Goal: Information Seeking & Learning: Learn about a topic

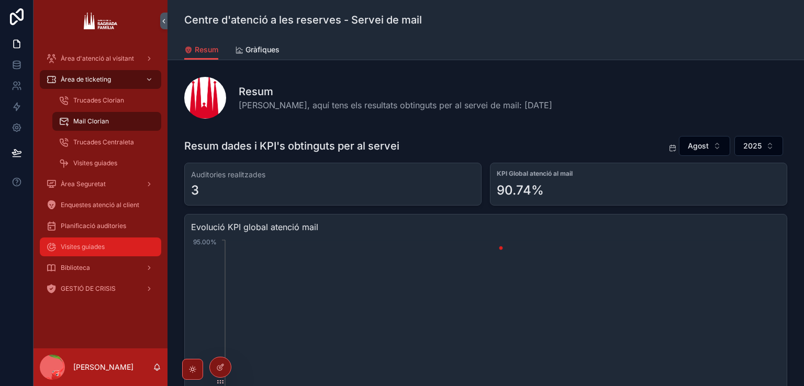
click at [120, 239] on div "Visites guiades" at bounding box center [100, 247] width 109 height 17
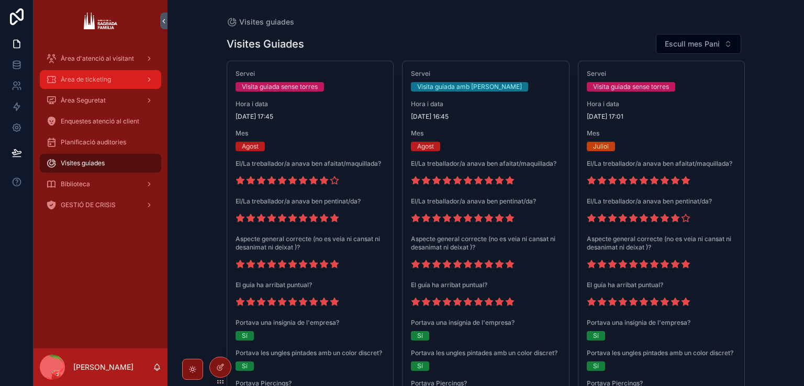
click at [145, 82] on div "scrollable content" at bounding box center [148, 79] width 14 height 17
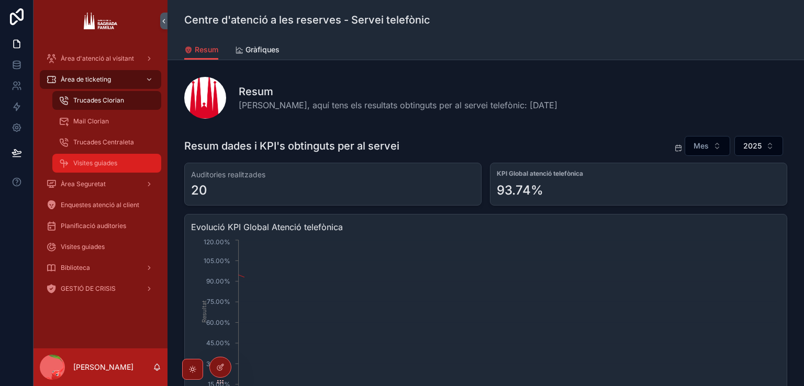
click at [96, 162] on span "Visites guiades" at bounding box center [95, 163] width 44 height 8
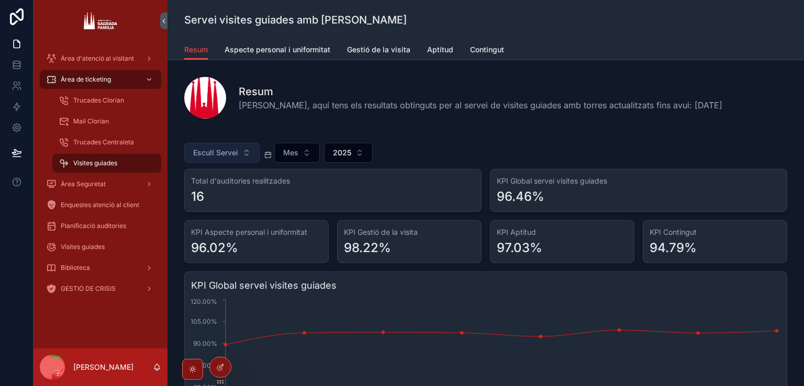
click at [223, 148] on span "Escull Servei" at bounding box center [215, 153] width 45 height 10
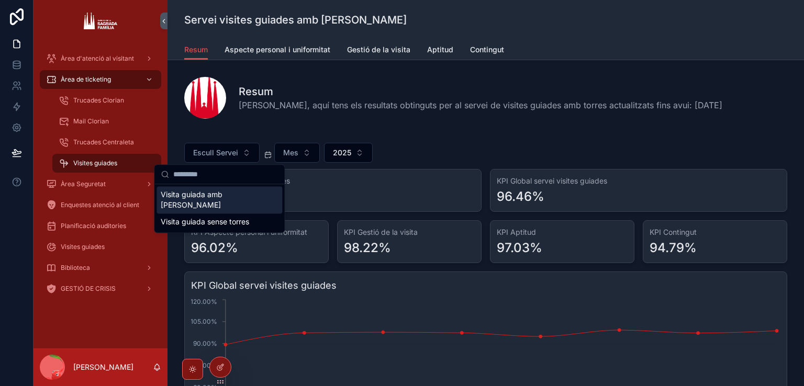
click at [219, 196] on div "Visita guiada amb [PERSON_NAME]" at bounding box center [220, 199] width 126 height 27
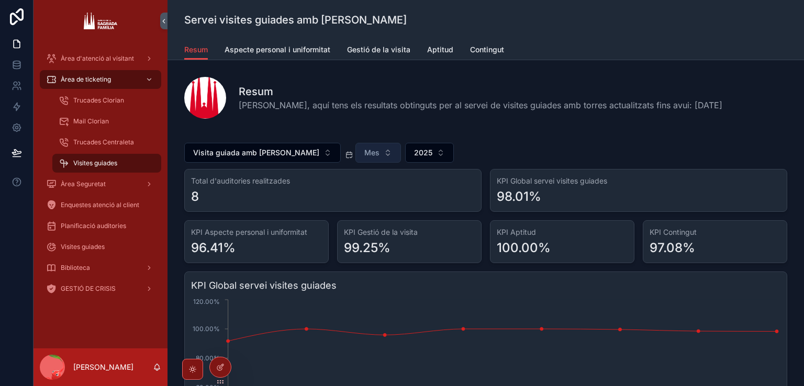
click at [356, 152] on button "Mes" at bounding box center [379, 153] width 46 height 20
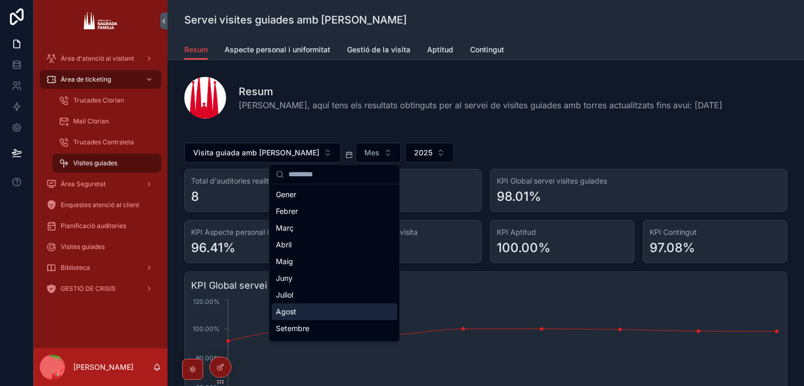
click at [309, 311] on div "Agost" at bounding box center [335, 312] width 126 height 17
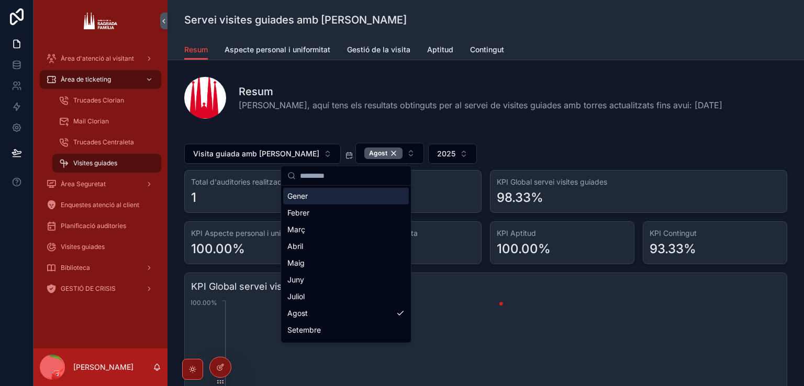
click at [359, 121] on div "Resum [PERSON_NAME], aquí tens els resultats obtinguts per al servei de visites…" at bounding box center [486, 96] width 620 height 54
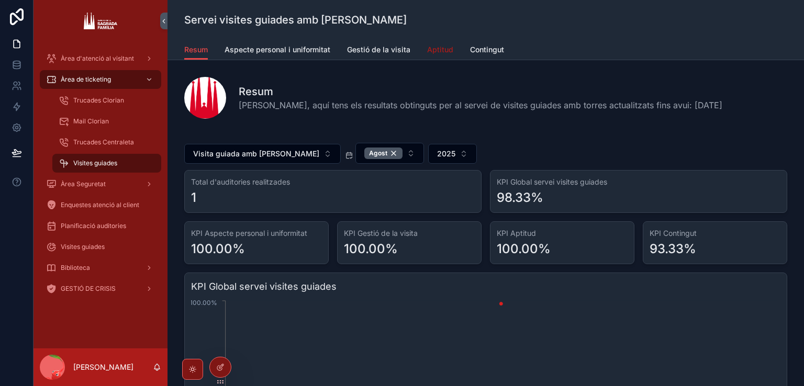
click at [430, 49] on span "Aptitud" at bounding box center [440, 50] width 26 height 10
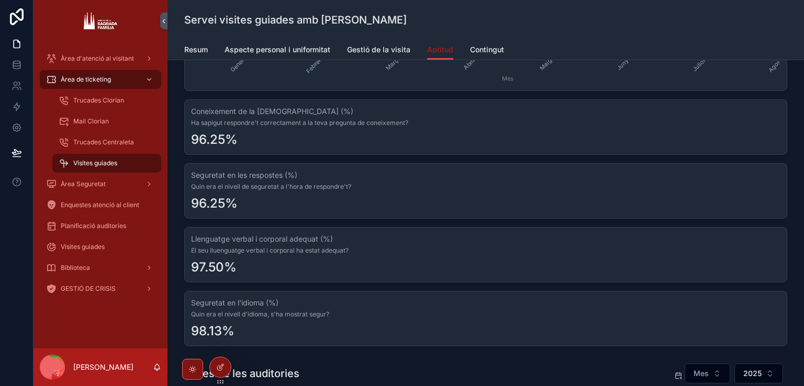
scroll to position [314, 0]
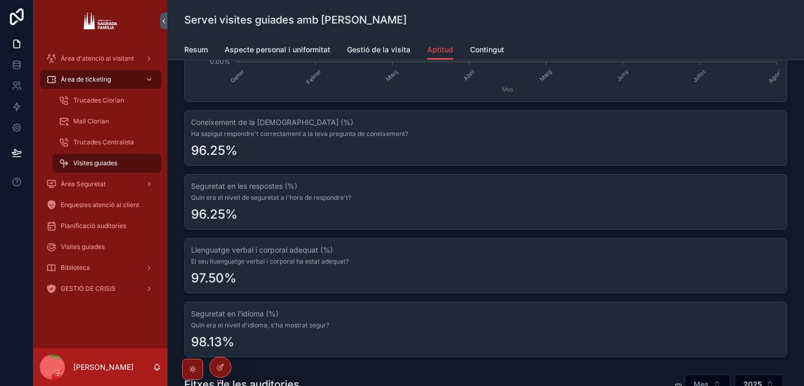
click at [297, 133] on span "Ha sapigut respondre't correctament a la teva pregunta de coneixement?" at bounding box center [486, 134] width 590 height 8
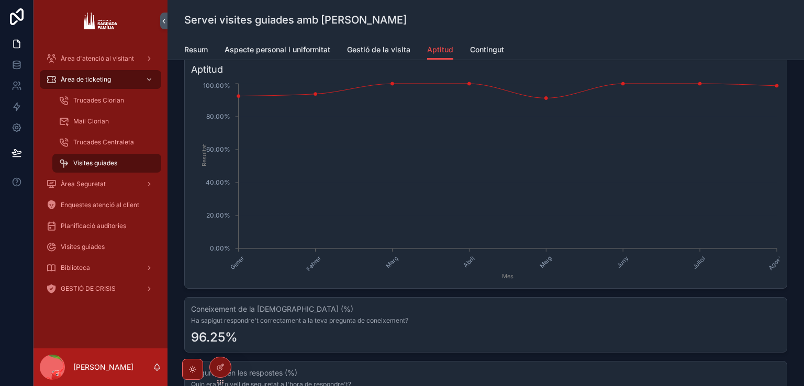
scroll to position [0, 0]
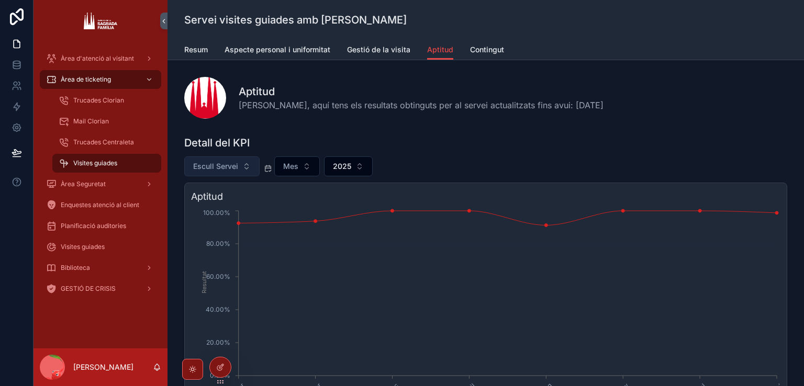
click at [215, 173] on button "Escull Servei" at bounding box center [221, 167] width 75 height 20
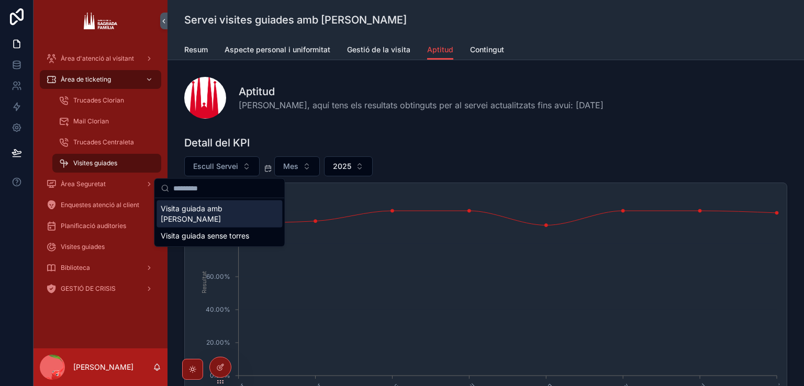
click at [230, 208] on div "Visita guiada amb [PERSON_NAME]" at bounding box center [220, 214] width 126 height 27
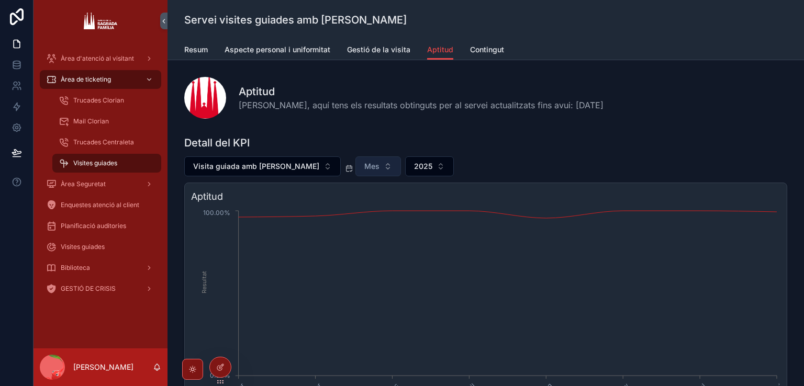
click at [356, 165] on button "Mes" at bounding box center [379, 167] width 46 height 20
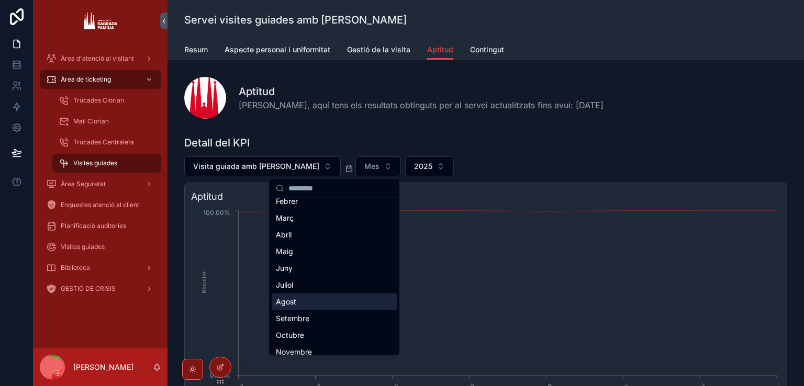
scroll to position [48, 0]
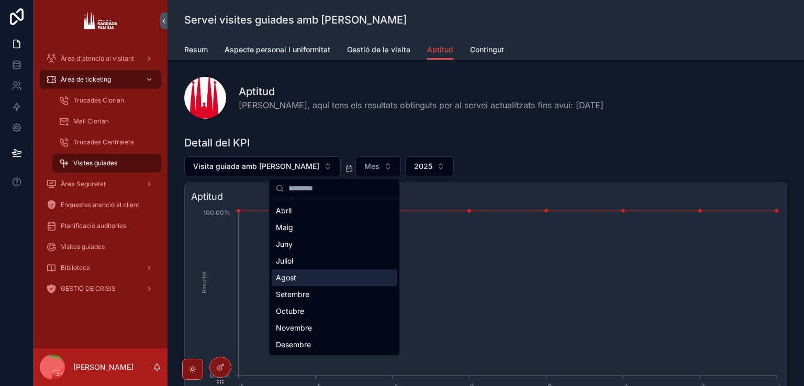
click at [297, 280] on div "Agost" at bounding box center [335, 278] width 126 height 17
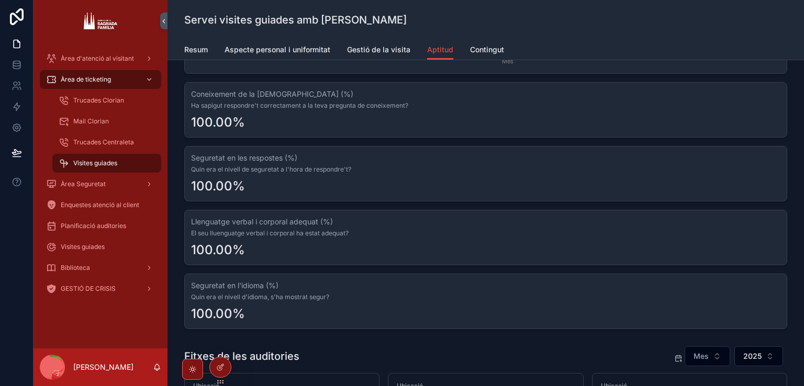
scroll to position [367, 0]
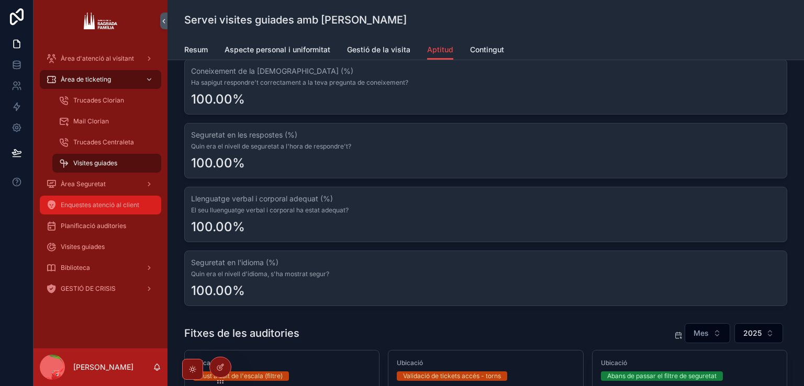
click at [128, 203] on span "Enquestes atenció al client" at bounding box center [100, 205] width 79 height 8
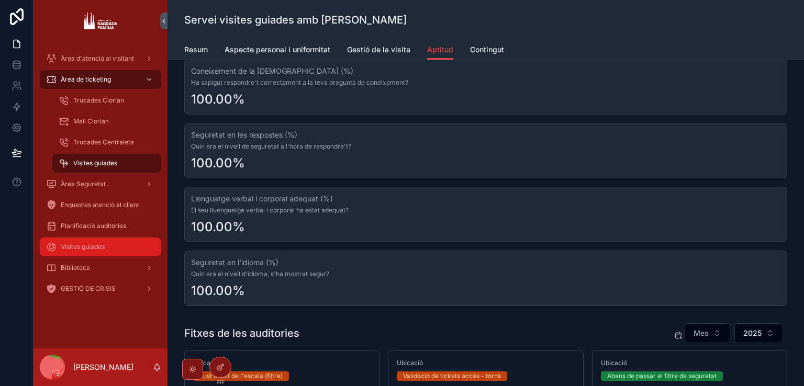
click at [107, 243] on div "Visites guiades" at bounding box center [100, 247] width 109 height 17
click at [84, 247] on span "Visites guiades" at bounding box center [83, 247] width 44 height 8
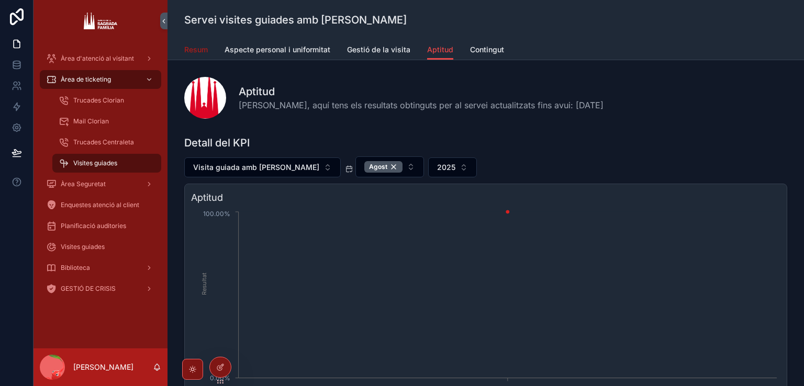
click at [199, 47] on span "Resum" at bounding box center [196, 50] width 24 height 10
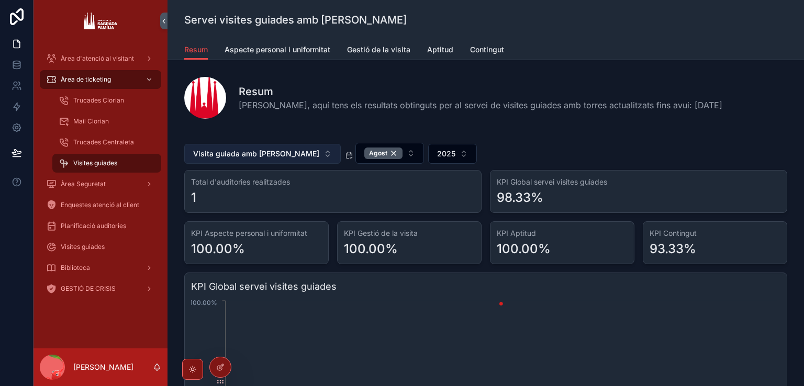
click at [260, 146] on button "Visita guiada amb [PERSON_NAME]" at bounding box center [262, 154] width 157 height 20
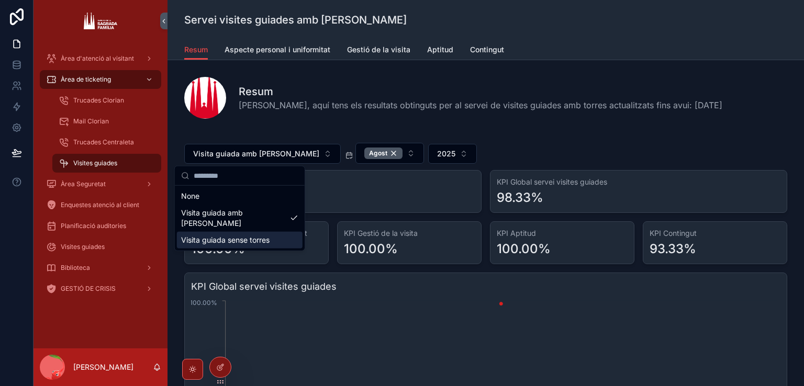
click at [222, 232] on div "Visita guiada sense torres" at bounding box center [240, 240] width 126 height 17
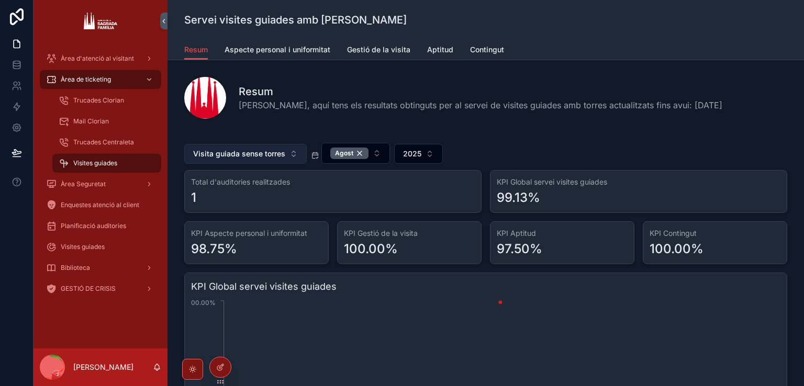
click at [259, 158] on span "Visita guiada sense torres" at bounding box center [239, 154] width 92 height 10
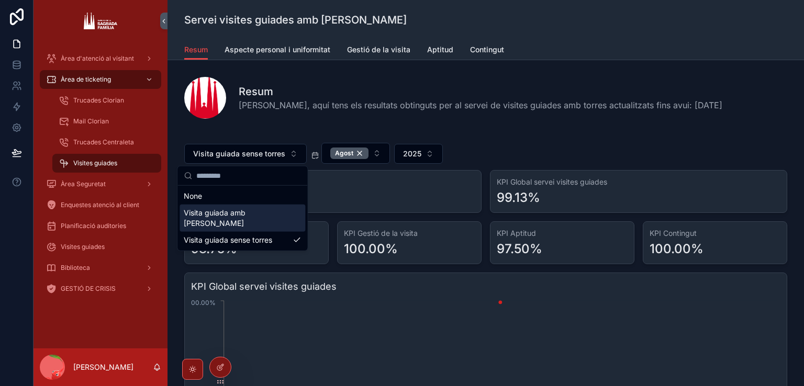
click at [241, 214] on div "Visita guiada amb [PERSON_NAME]" at bounding box center [243, 218] width 126 height 27
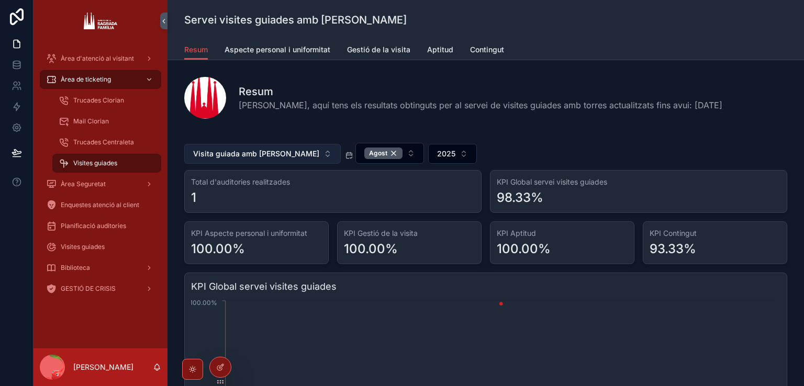
click at [270, 149] on span "Visita guiada amb [PERSON_NAME]" at bounding box center [256, 154] width 126 height 10
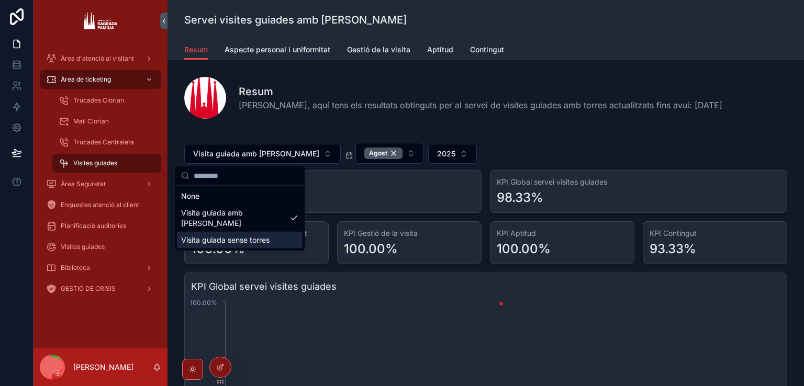
click at [227, 232] on div "Visita guiada sense torres" at bounding box center [240, 240] width 126 height 17
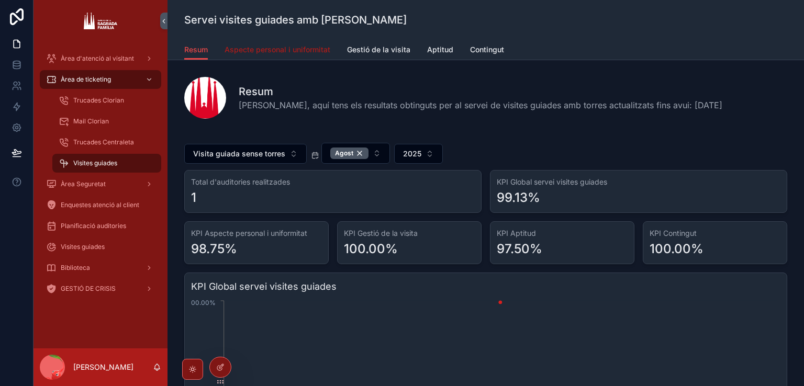
click at [308, 50] on span "Aspecte personal i uniformitat" at bounding box center [278, 50] width 106 height 10
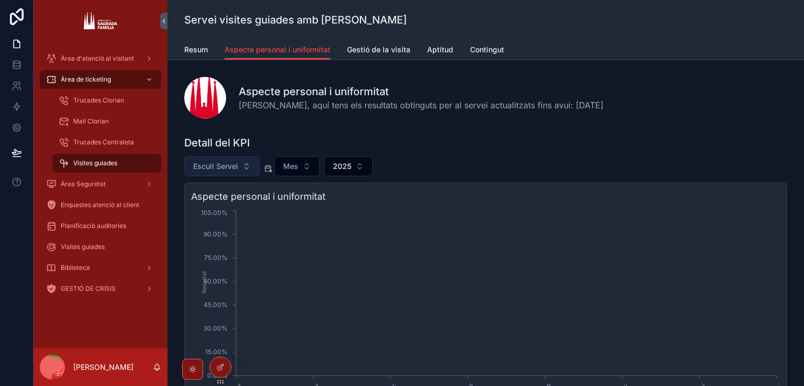
click at [222, 172] on button "Escull Servei" at bounding box center [221, 167] width 75 height 20
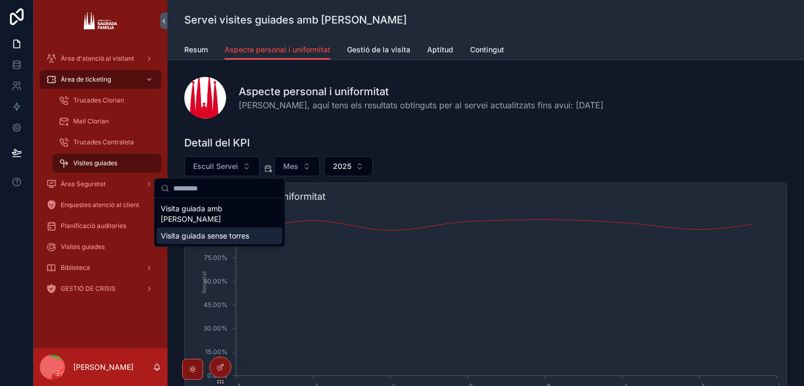
click at [227, 228] on div "Visita guiada sense torres" at bounding box center [220, 236] width 126 height 17
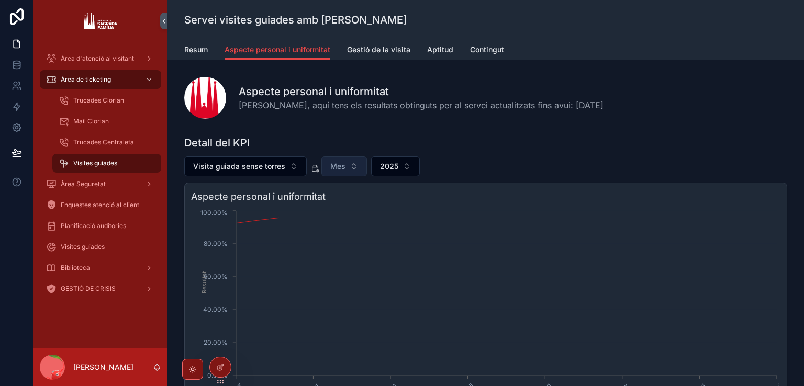
click at [340, 165] on span "Mes" at bounding box center [337, 166] width 15 height 10
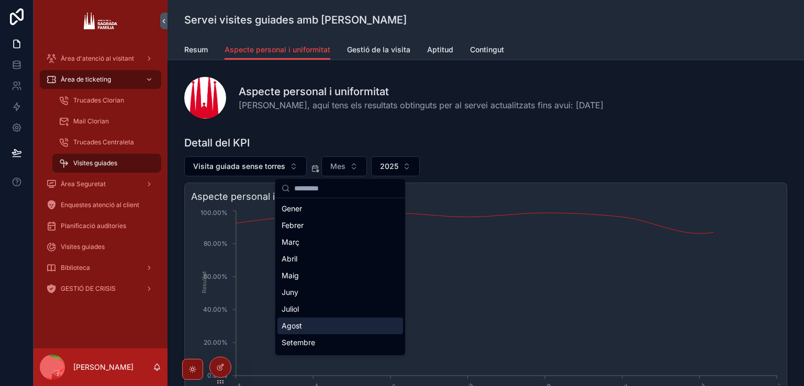
click at [312, 325] on div "Agost" at bounding box center [341, 326] width 126 height 17
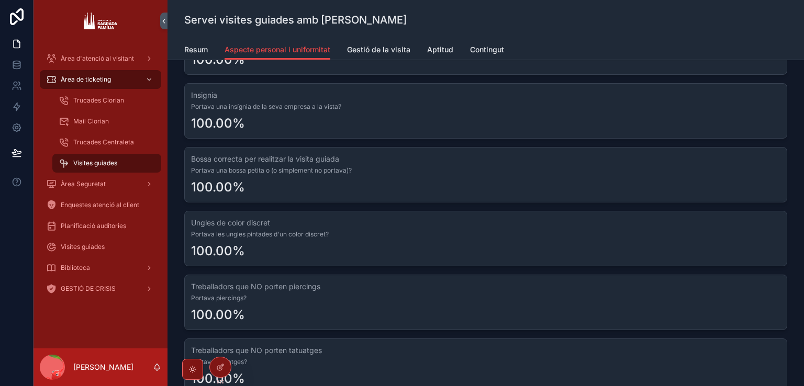
scroll to position [628, 0]
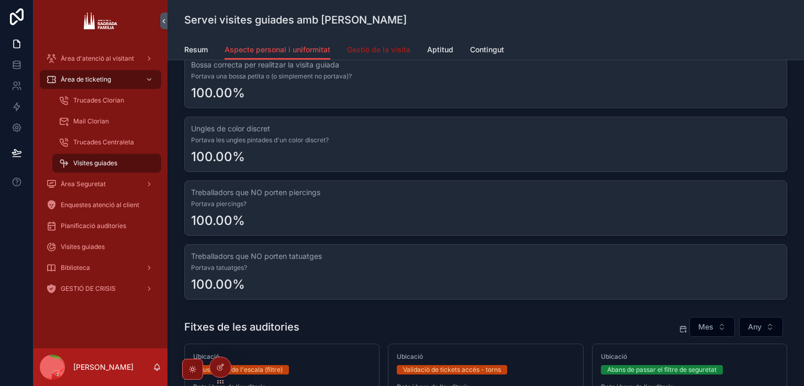
click at [378, 48] on span "Gestió de la visita" at bounding box center [378, 50] width 63 height 10
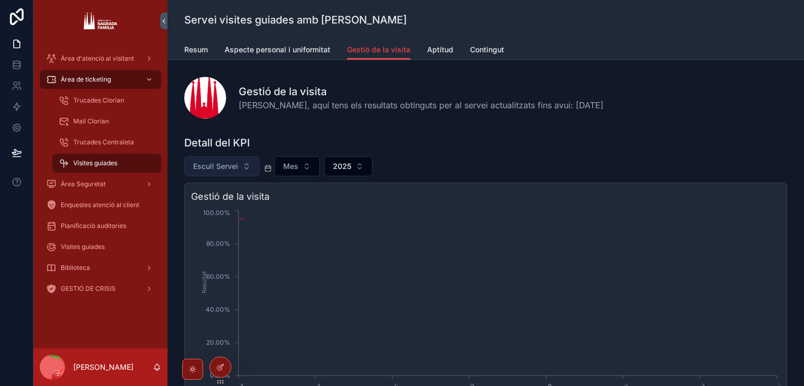
click at [237, 158] on button "Escull Servei" at bounding box center [221, 167] width 75 height 20
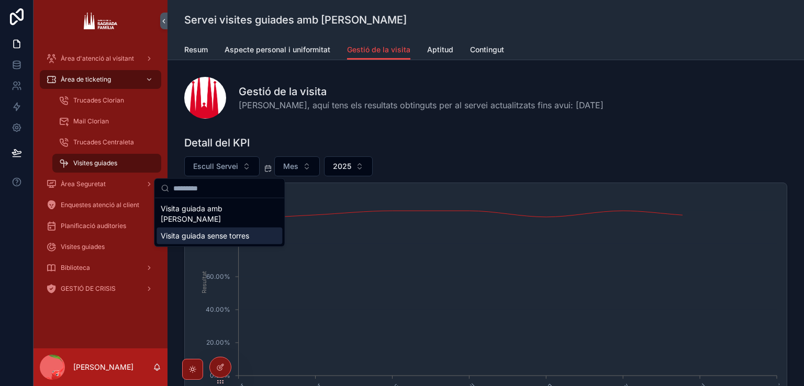
click at [224, 228] on div "Visita guiada sense torres" at bounding box center [220, 236] width 126 height 17
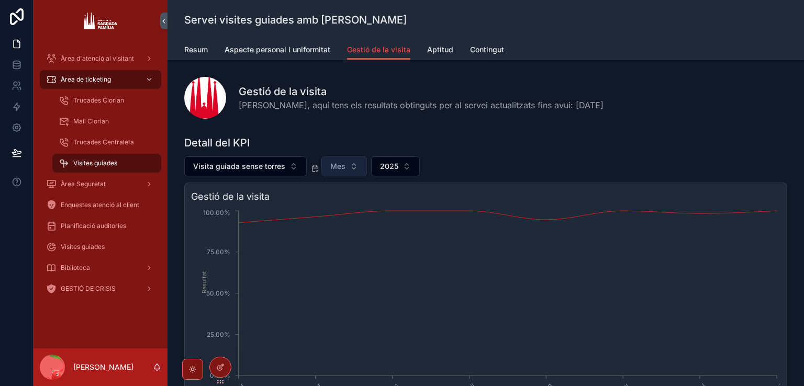
click at [330, 164] on span "Mes" at bounding box center [337, 166] width 15 height 10
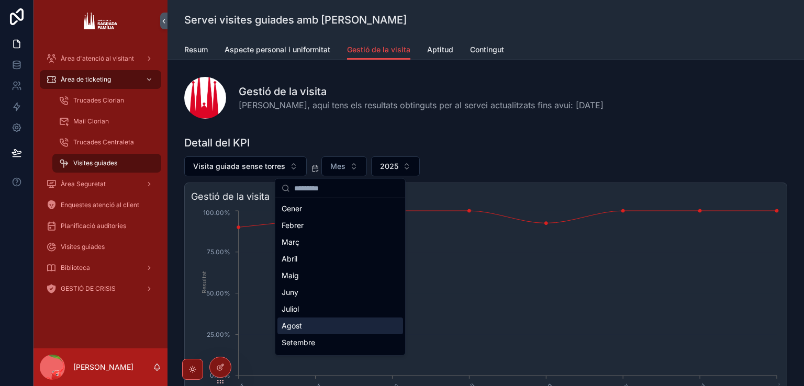
click at [303, 320] on div "Agost" at bounding box center [341, 326] width 126 height 17
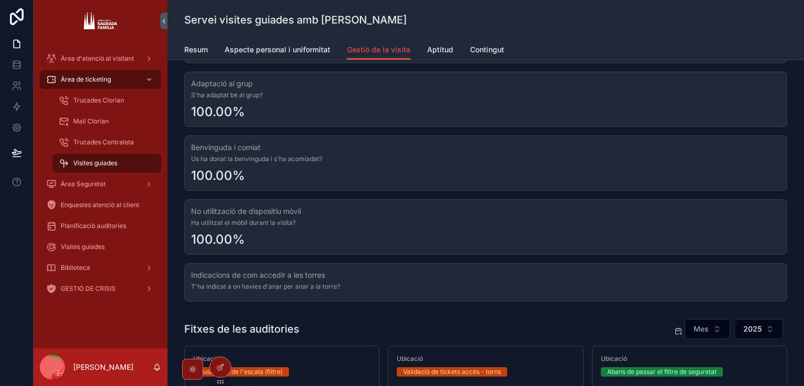
scroll to position [419, 0]
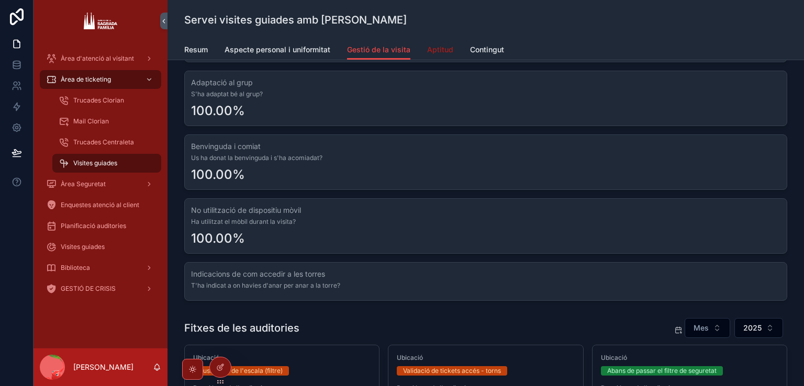
click at [429, 46] on span "Aptitud" at bounding box center [440, 50] width 26 height 10
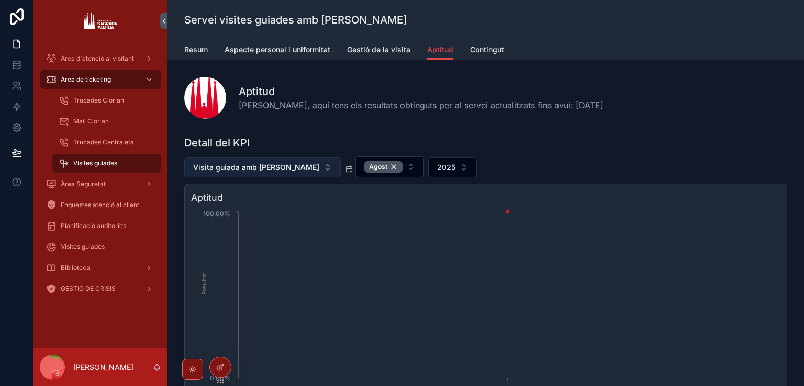
click at [252, 170] on span "Visita guiada amb [PERSON_NAME]" at bounding box center [256, 167] width 126 height 10
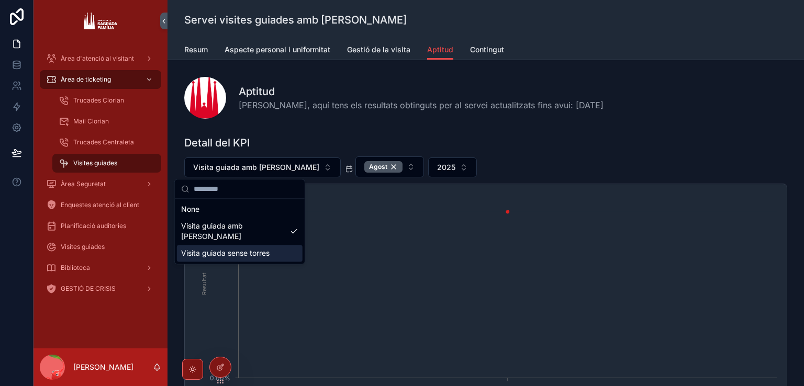
click at [240, 247] on div "Visita guiada sense torres" at bounding box center [240, 253] width 126 height 17
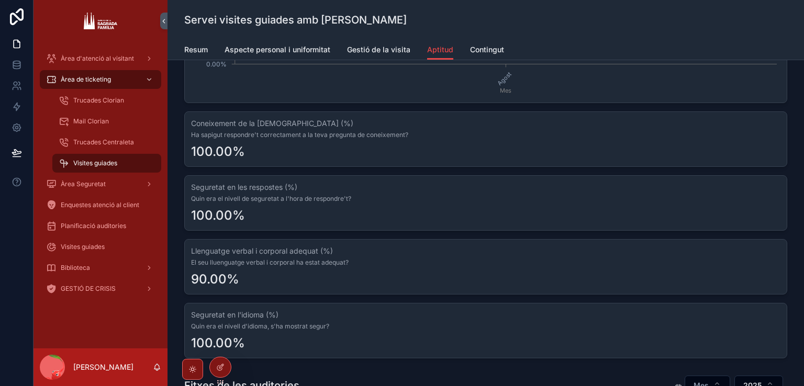
scroll to position [367, 0]
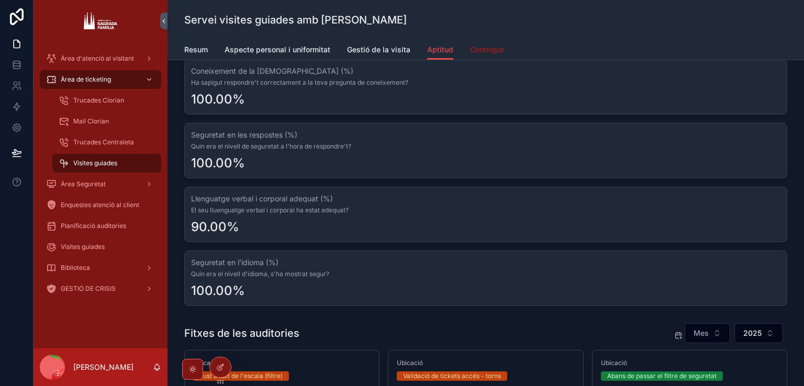
click at [488, 46] on span "Contingut" at bounding box center [487, 50] width 34 height 10
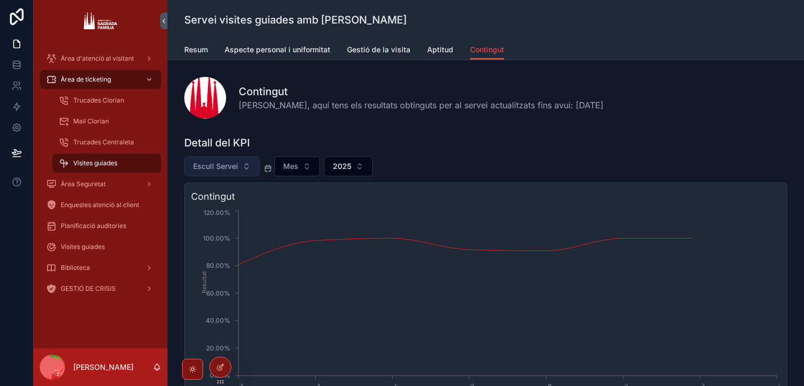
click at [234, 167] on span "Escull Servei" at bounding box center [215, 166] width 45 height 10
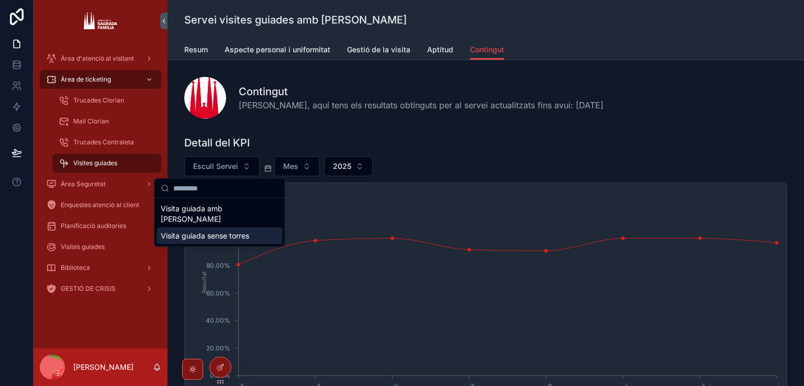
click at [221, 232] on div "Visita guiada sense torres" at bounding box center [220, 236] width 126 height 17
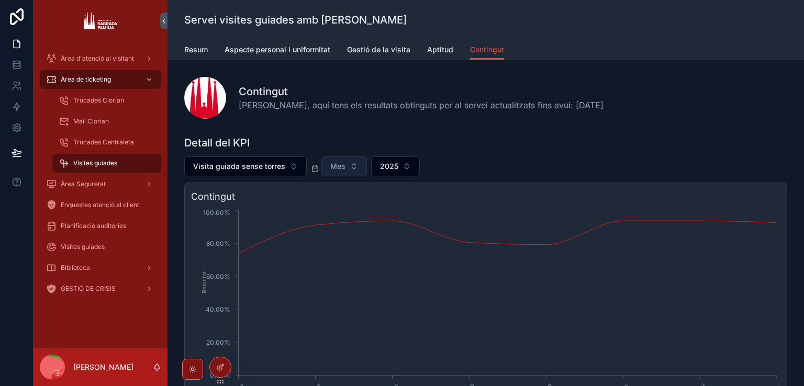
click at [331, 168] on span "Mes" at bounding box center [337, 166] width 15 height 10
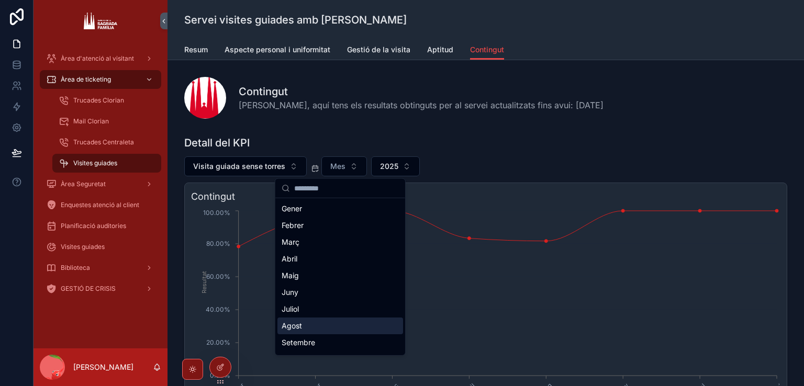
click at [297, 325] on div "Agost" at bounding box center [341, 326] width 126 height 17
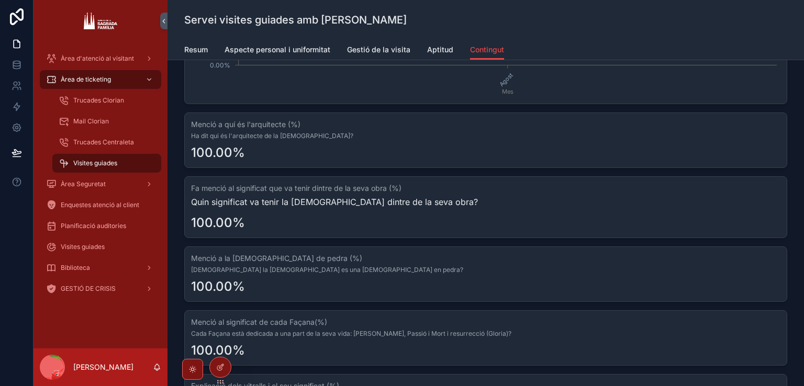
scroll to position [314, 0]
click at [195, 43] on link "Resum" at bounding box center [196, 50] width 24 height 21
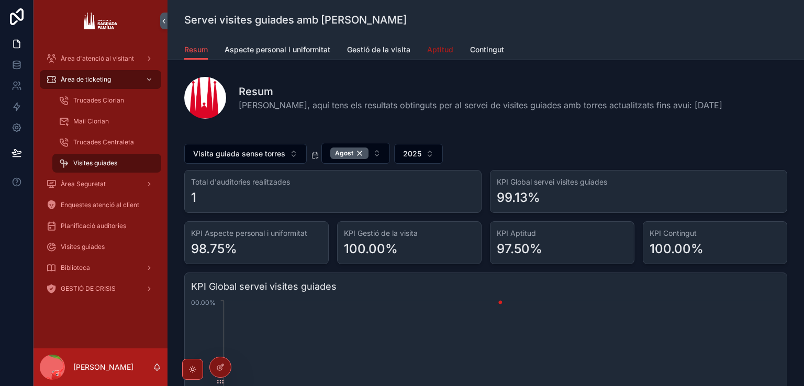
click at [434, 49] on span "Aptitud" at bounding box center [440, 50] width 26 height 10
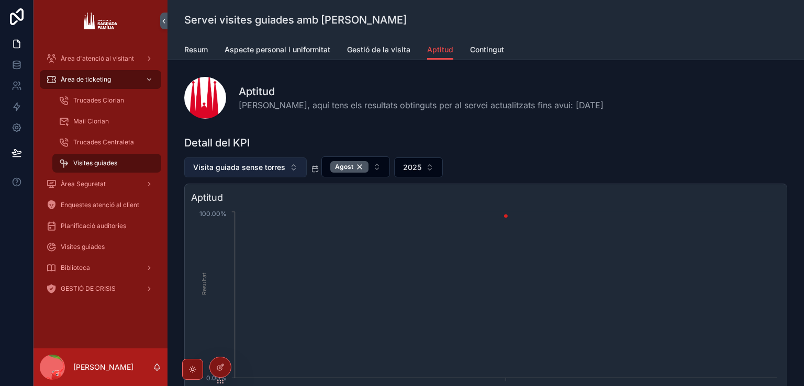
click at [266, 163] on button "Visita guiada sense torres" at bounding box center [245, 168] width 123 height 20
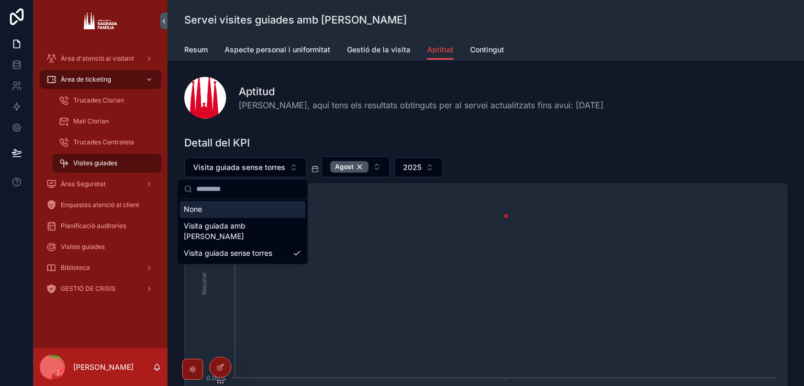
click at [266, 146] on div "Detall del KPI" at bounding box center [485, 143] width 603 height 15
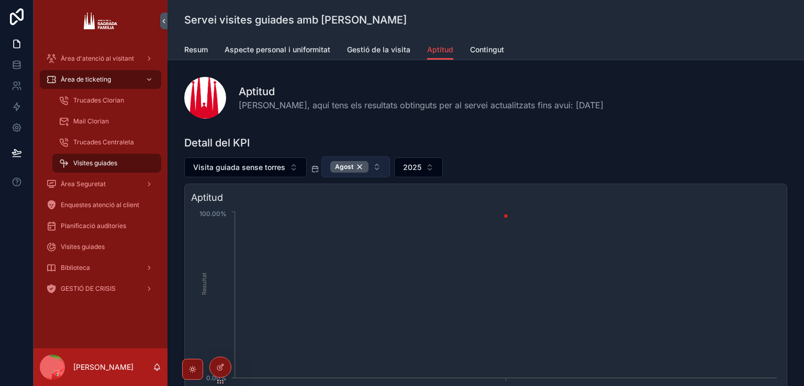
click at [340, 160] on button "Agost" at bounding box center [355, 167] width 69 height 21
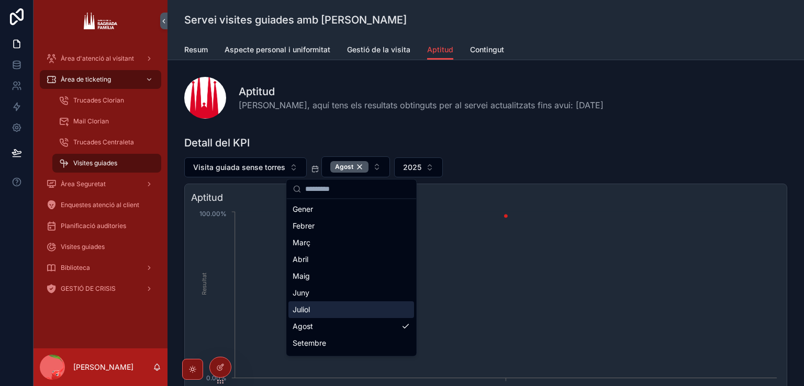
click at [309, 313] on div "Juliol" at bounding box center [352, 310] width 126 height 17
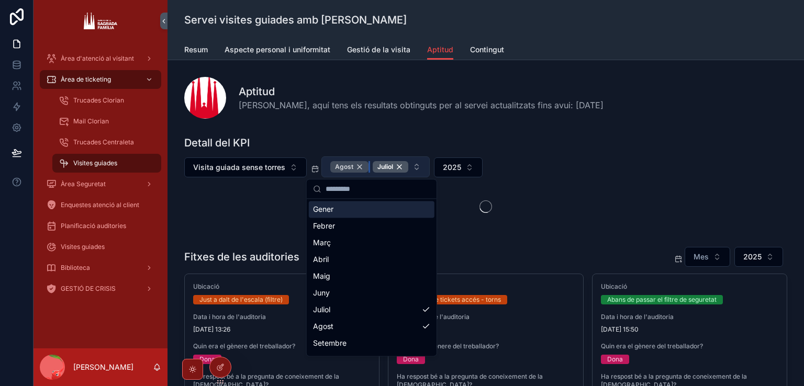
click at [357, 167] on div "Agost" at bounding box center [349, 167] width 38 height 12
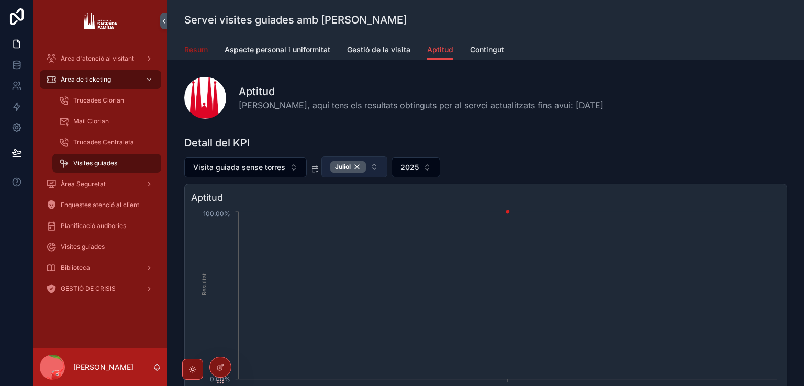
click at [203, 51] on span "Resum" at bounding box center [196, 50] width 24 height 10
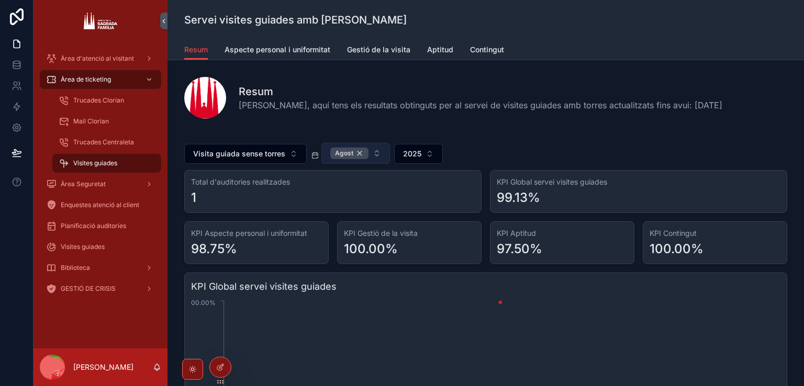
click at [355, 151] on div "Agost" at bounding box center [349, 154] width 38 height 12
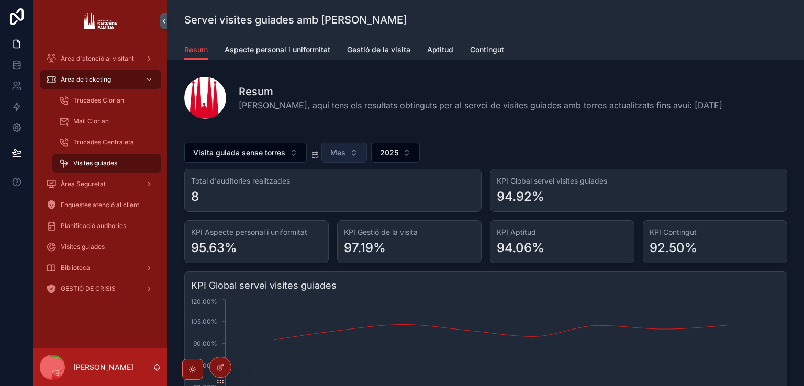
click at [352, 149] on button "Mes" at bounding box center [344, 153] width 46 height 20
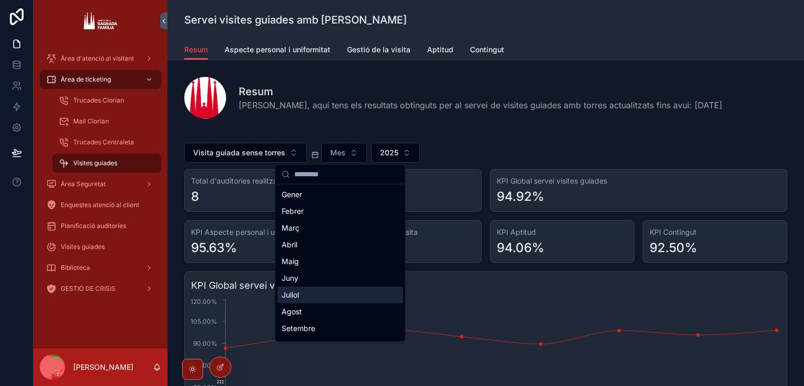
click at [316, 287] on div "Juliol" at bounding box center [341, 295] width 126 height 17
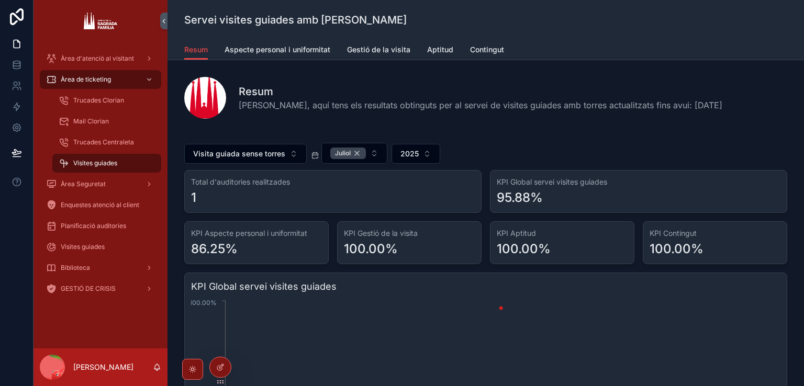
click at [354, 150] on div "Juliol" at bounding box center [348, 154] width 36 height 12
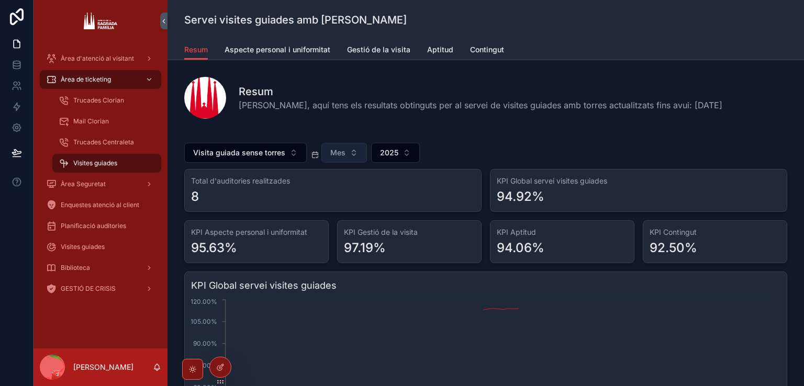
click at [343, 152] on button "Mes" at bounding box center [344, 153] width 46 height 20
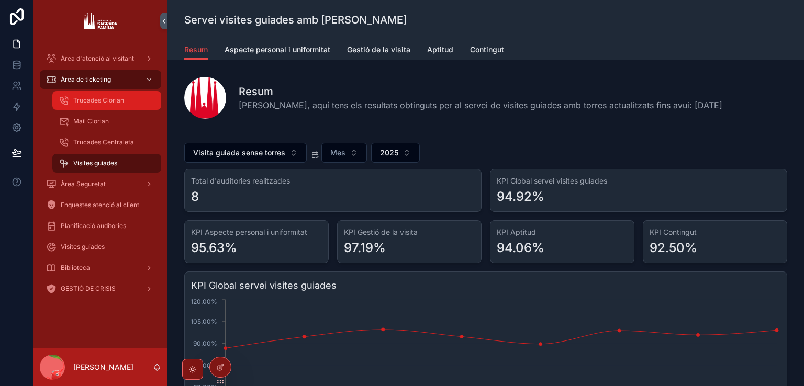
click at [123, 100] on span "Trucades Clorian" at bounding box center [98, 100] width 51 height 8
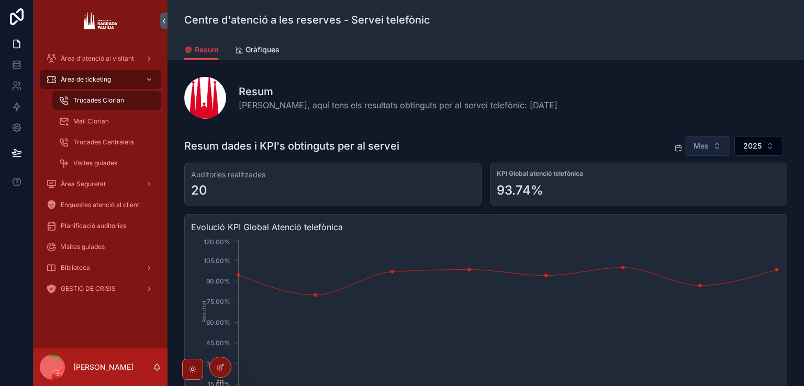
click at [706, 148] on button "Mes" at bounding box center [708, 146] width 46 height 20
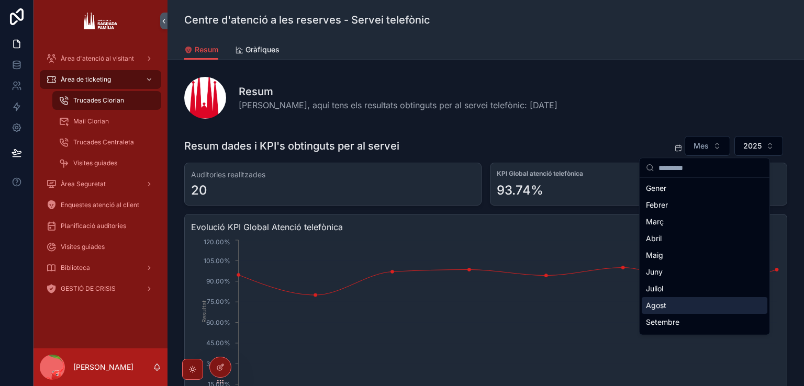
click at [668, 309] on div "Agost" at bounding box center [705, 305] width 126 height 17
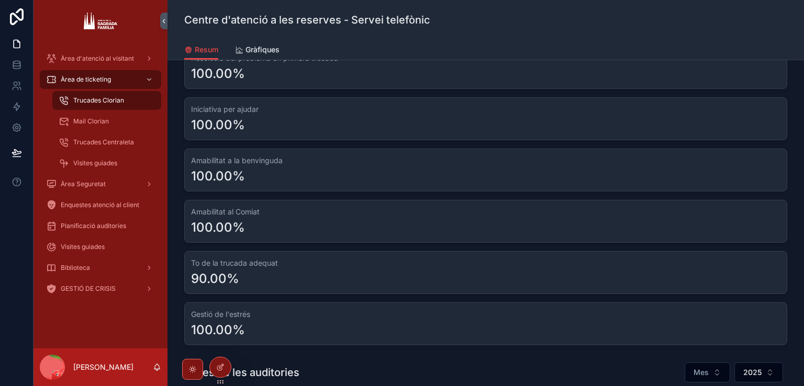
scroll to position [576, 0]
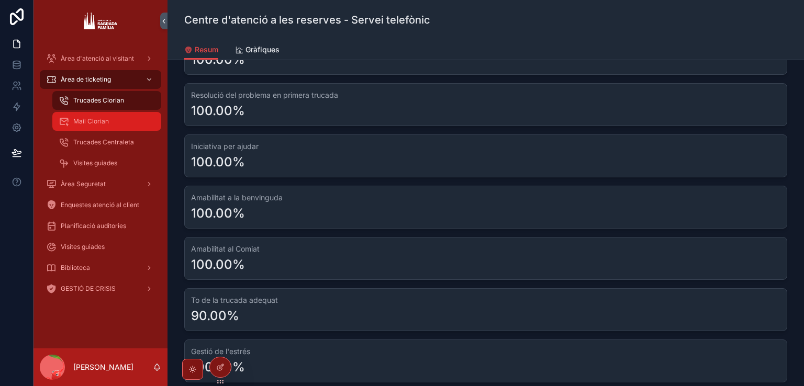
click at [126, 122] on div "Mail Clorian" at bounding box center [107, 121] width 96 height 17
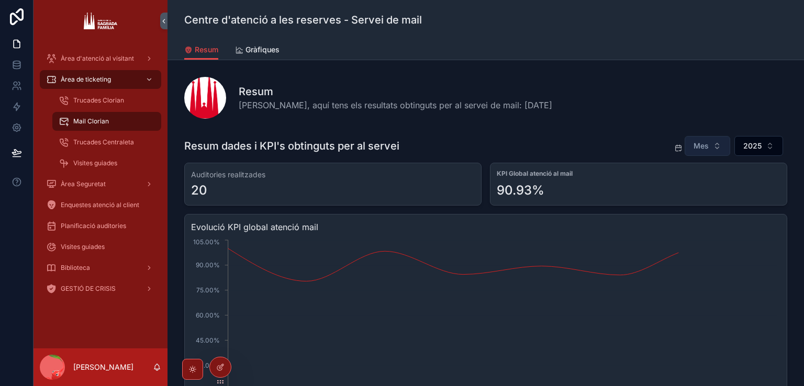
click at [708, 139] on button "Mes" at bounding box center [708, 146] width 46 height 20
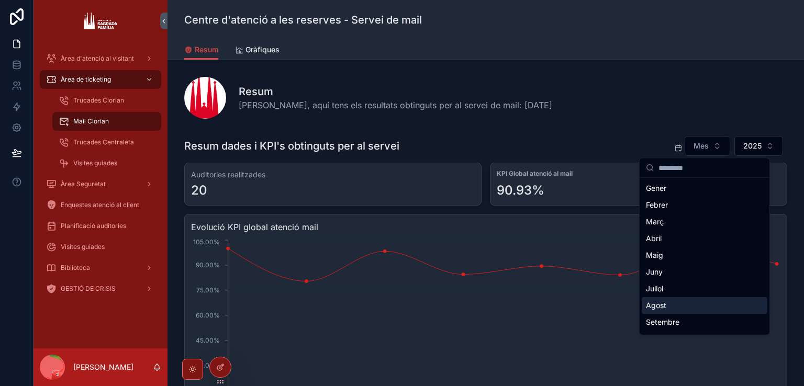
click at [659, 303] on div "Agost" at bounding box center [705, 305] width 126 height 17
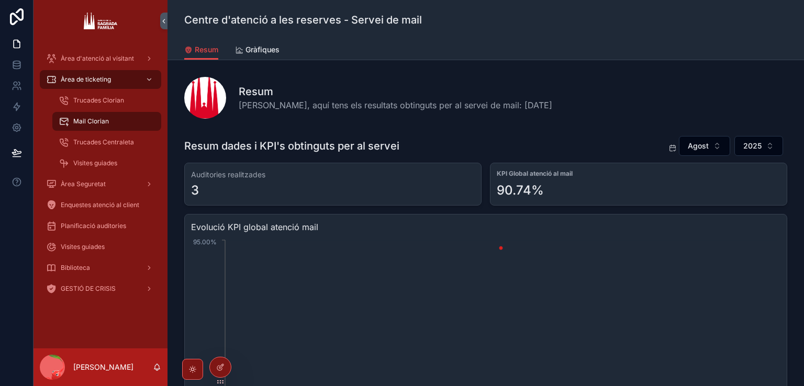
click at [529, 119] on div "Resum [PERSON_NAME], aquí tens els resultats obtinguts per al servei de mail: […" at bounding box center [486, 96] width 620 height 54
click at [113, 77] on div "Àrea de ticketing" at bounding box center [100, 79] width 109 height 17
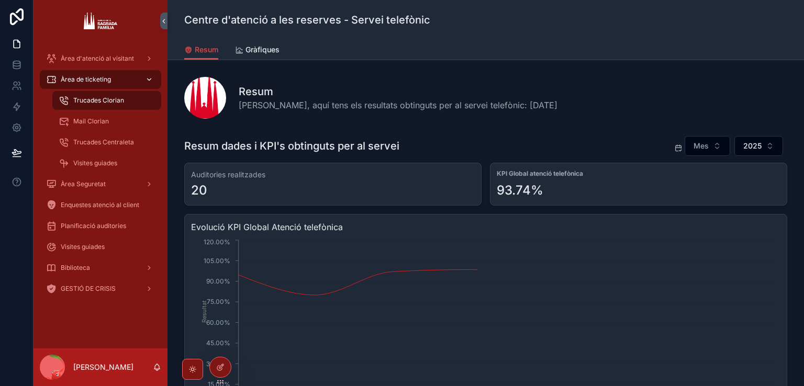
click at [113, 77] on div "Àrea de ticketing" at bounding box center [100, 79] width 109 height 17
click at [712, 141] on button "Mes" at bounding box center [708, 146] width 46 height 20
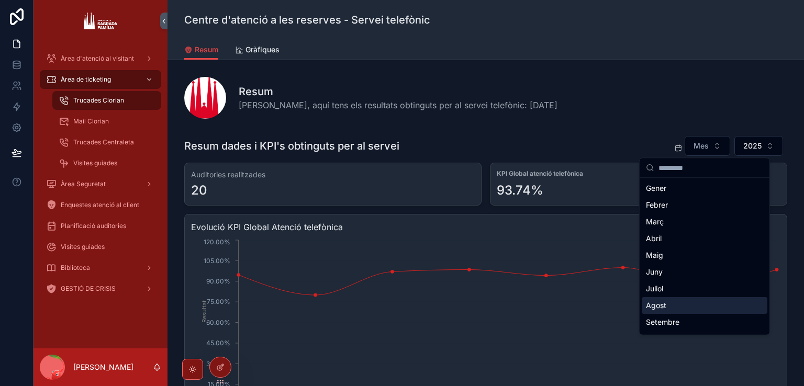
click at [682, 307] on div "Agost" at bounding box center [705, 305] width 126 height 17
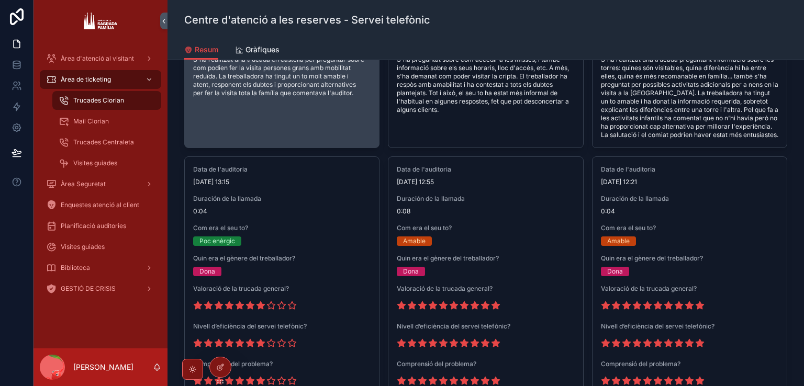
scroll to position [1309, 0]
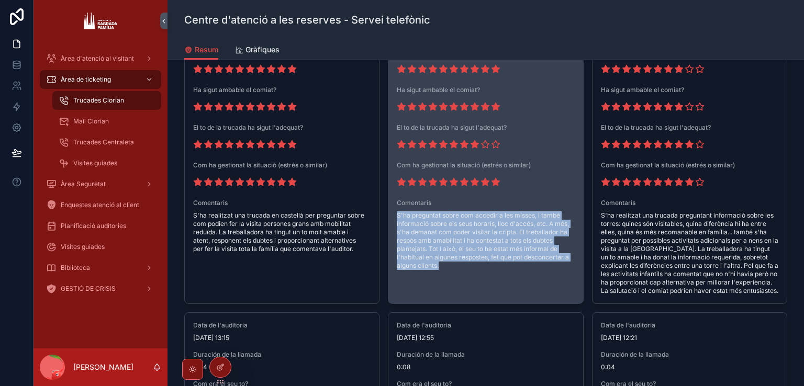
drag, startPoint x: 394, startPoint y: 211, endPoint x: 446, endPoint y: 263, distance: 73.3
click at [446, 263] on span "S'ha preguntat sobre com accedir a les misses, i també informació sobre els seu…" at bounding box center [485, 241] width 177 height 59
copy span "S'ha preguntat sobre com accedir a les misses, i també informació sobre els seu…"
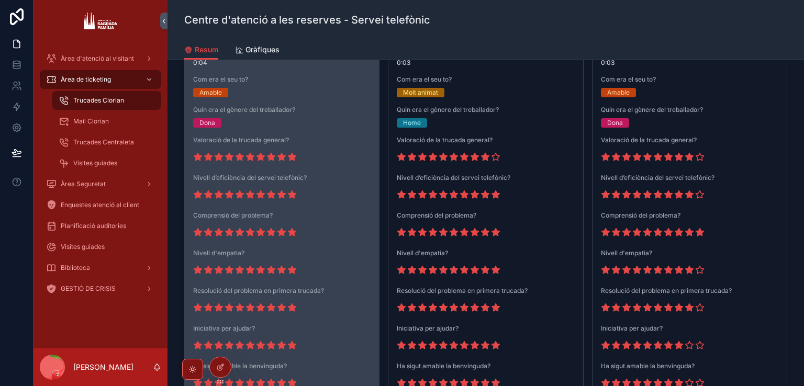
scroll to position [1361, 0]
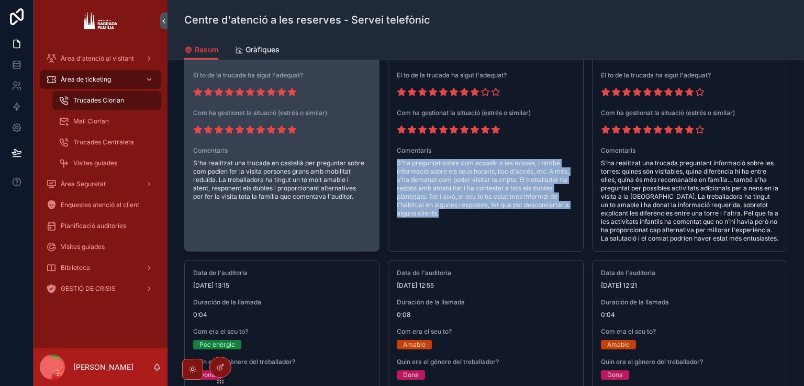
drag, startPoint x: 355, startPoint y: 195, endPoint x: 191, endPoint y: 159, distance: 168.4
copy span "S'ha realitzat una trucada en castellà per preguntar sobre com podien fer la vi…"
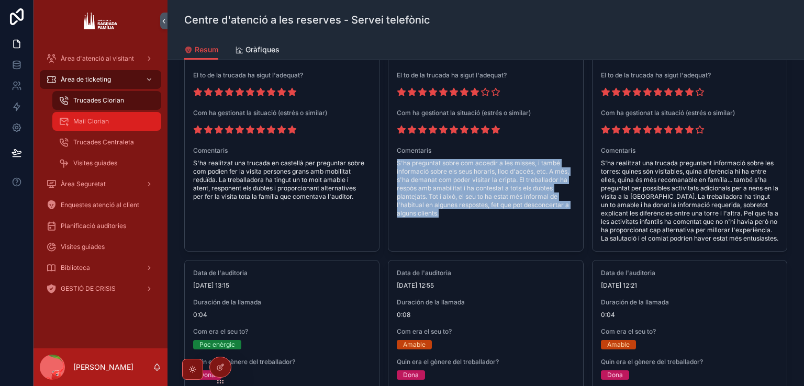
click at [105, 117] on span "Mail Clorian" at bounding box center [91, 121] width 36 height 8
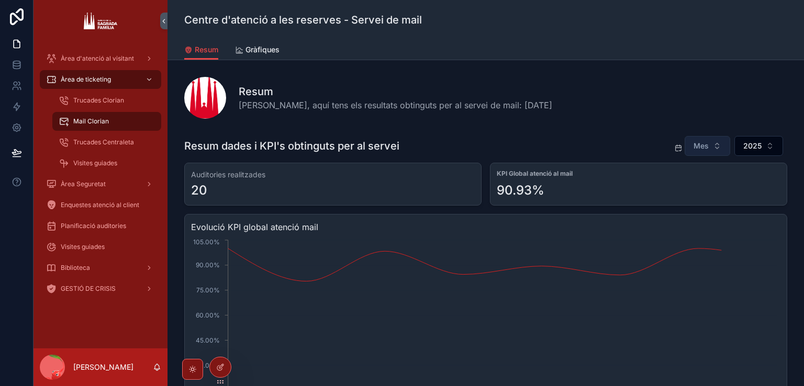
click at [685, 139] on button "Mes" at bounding box center [708, 146] width 46 height 20
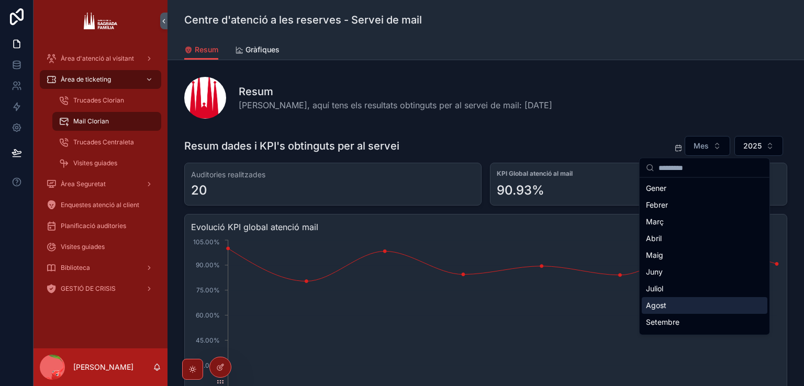
click at [663, 300] on div "Agost" at bounding box center [705, 305] width 126 height 17
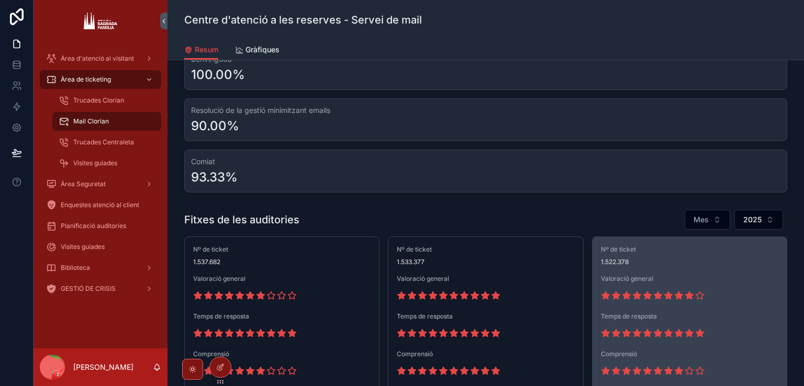
scroll to position [785, 0]
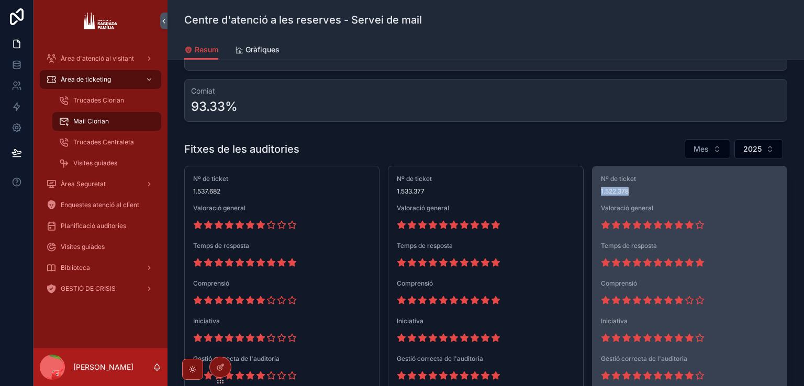
drag, startPoint x: 626, startPoint y: 186, endPoint x: 590, endPoint y: 194, distance: 36.9
click at [593, 194] on div "Nº de ticket 1.522.378 Valoració general Temps de resposta Comprensió Iniciativ…" at bounding box center [690, 387] width 194 height 440
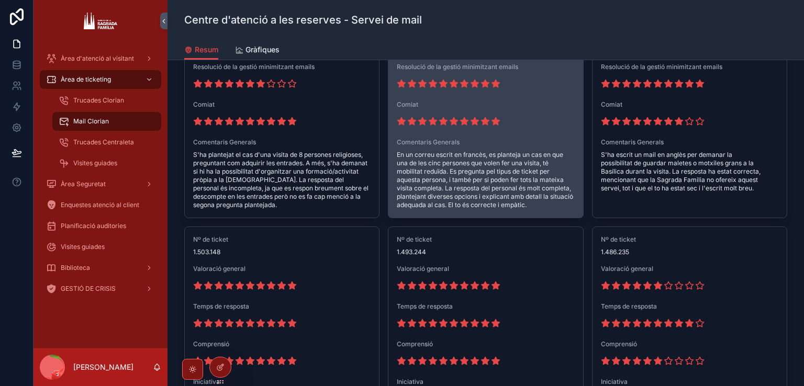
scroll to position [1152, 0]
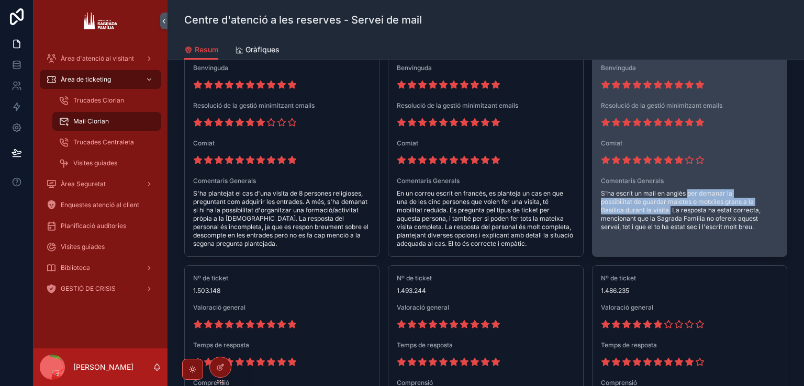
drag, startPoint x: 685, startPoint y: 189, endPoint x: 668, endPoint y: 206, distance: 23.7
click at [668, 206] on span "S'ha escrit un mail en anglès per demanar la possibilitat de guardar maletes o …" at bounding box center [689, 211] width 177 height 42
copy span "per demanar la possibilitat de guardar maletes o motxiles grans a la [DEMOGRAPH…"
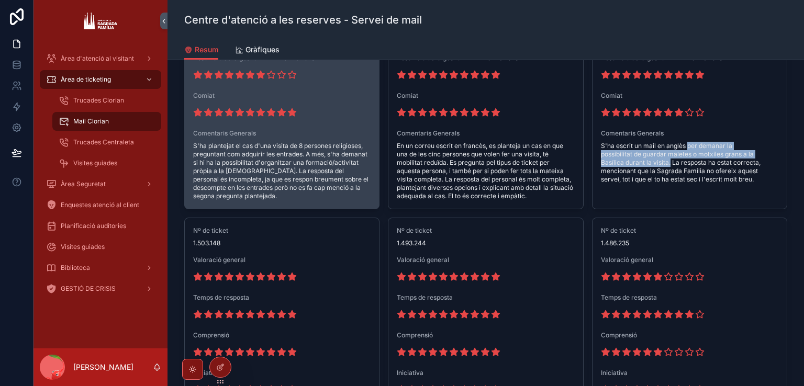
scroll to position [1204, 0]
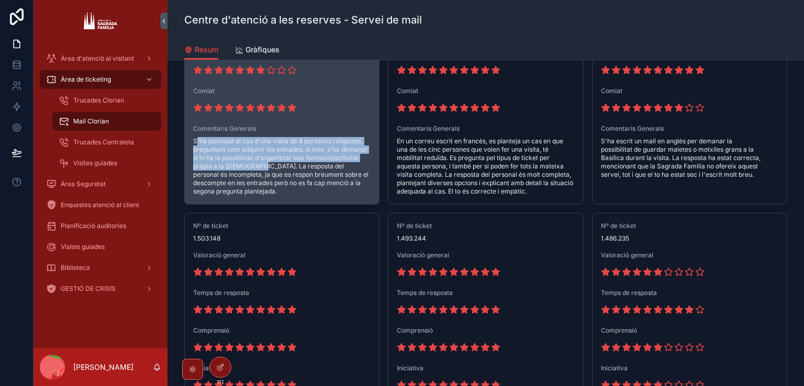
drag, startPoint x: 251, startPoint y: 164, endPoint x: 194, endPoint y: 137, distance: 63.5
click at [194, 137] on span "S'ha plantejat el cas d'una visita de 8 persones religioses, preguntant com adq…" at bounding box center [281, 166] width 177 height 59
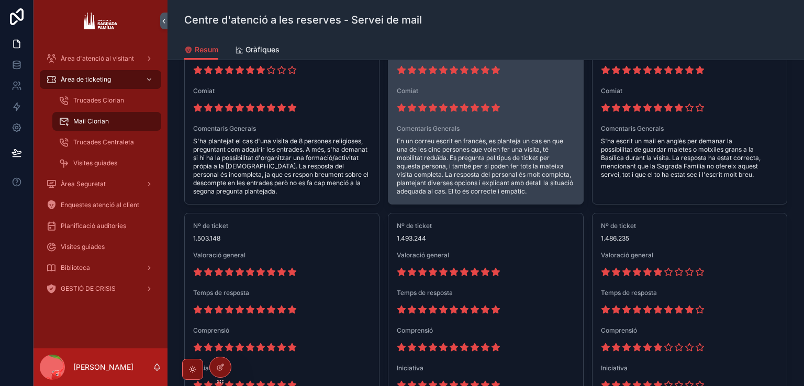
click at [402, 152] on span "En un correu escrit en francès, es planteja un cas en que una de les cinc perso…" at bounding box center [485, 166] width 177 height 59
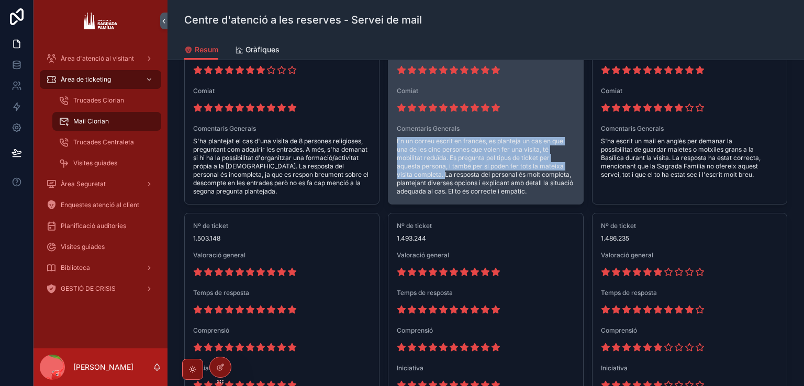
drag, startPoint x: 396, startPoint y: 141, endPoint x: 442, endPoint y: 170, distance: 54.3
click at [442, 170] on span "En un correu escrit en francès, es planteja un cas en que una de les cinc perso…" at bounding box center [485, 166] width 177 height 59
copy span "En un correu escrit en francès, es planteja un cas en que una de les cinc perso…"
click at [492, 163] on span "En un correu escrit en francès, es planteja un cas en que una de les cinc perso…" at bounding box center [485, 166] width 177 height 59
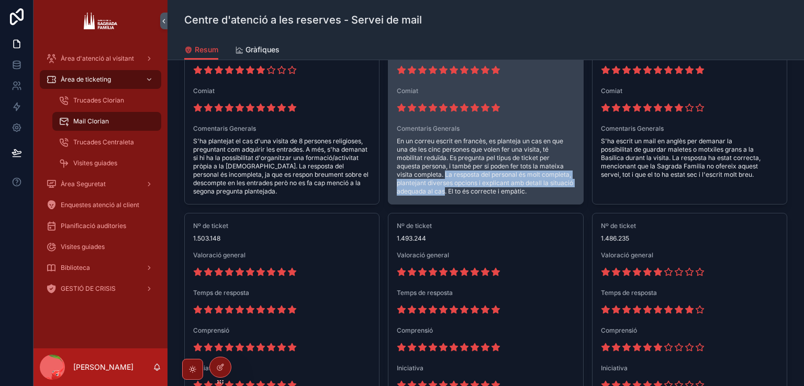
drag, startPoint x: 442, startPoint y: 172, endPoint x: 443, endPoint y: 193, distance: 21.0
copy span "La resposta del personal és molt completa, plantejant diverses opcions i explic…"
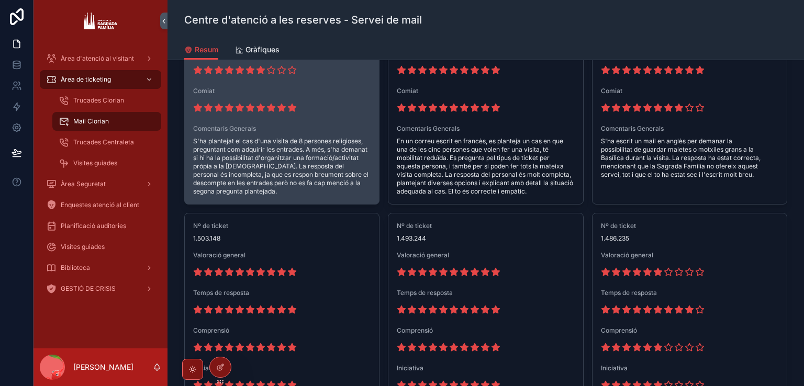
click at [203, 149] on span "S'ha plantejat el cas d'una visita de 8 persones religioses, preguntant com adq…" at bounding box center [281, 166] width 177 height 59
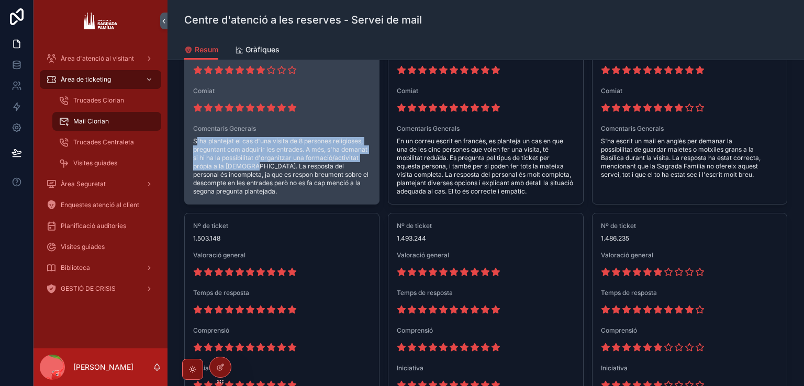
drag, startPoint x: 199, startPoint y: 137, endPoint x: 247, endPoint y: 160, distance: 52.7
click at [247, 160] on span "S'ha plantejat el cas d'una visita de 8 persones religioses, preguntant com adq…" at bounding box center [281, 166] width 177 height 59
copy span "'ha plantejat el cas d'una visita de 8 persones [DEMOGRAPHIC_DATA], preguntant …"
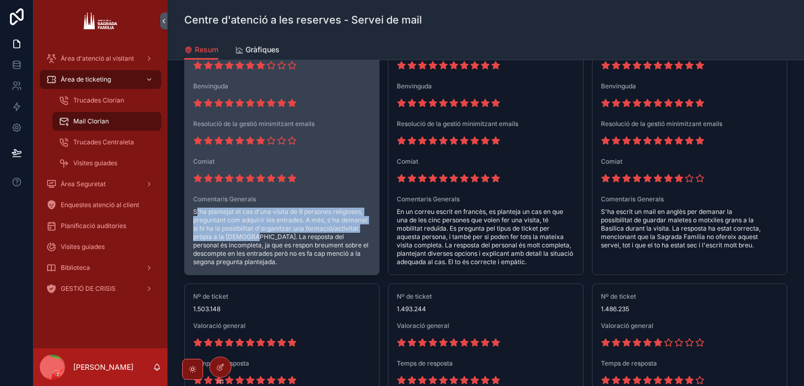
scroll to position [1152, 0]
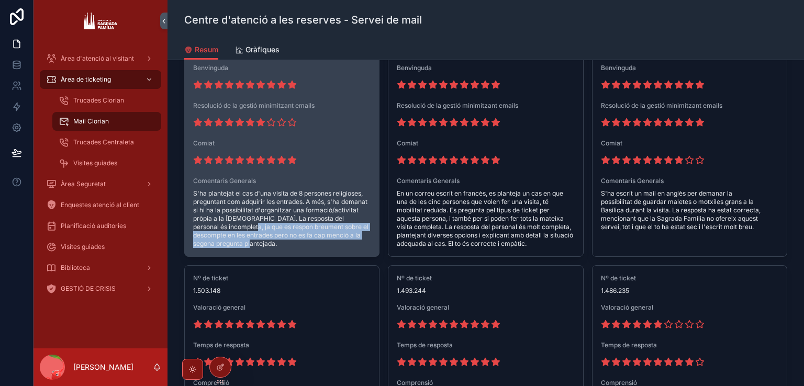
drag, startPoint x: 225, startPoint y: 229, endPoint x: 232, endPoint y: 242, distance: 15.7
click at [232, 242] on span "S'ha plantejat el cas d'una visita de 8 persones religioses, preguntant com adq…" at bounding box center [281, 219] width 177 height 59
copy span "es respon breument sobre el descompte en les entrades però no es fa cap menció …"
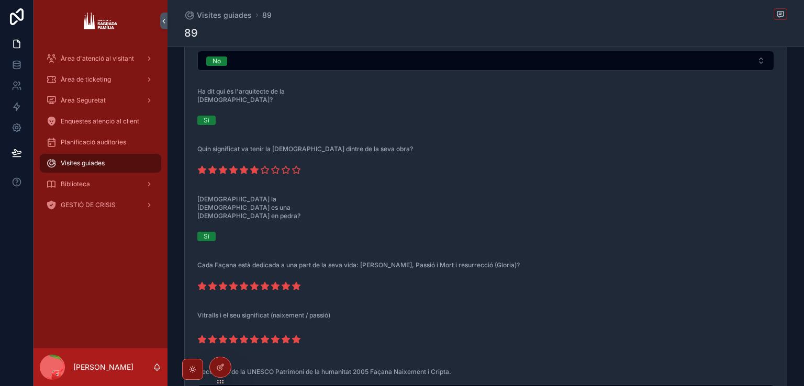
scroll to position [744, 0]
